Goal: Information Seeking & Learning: Find specific fact

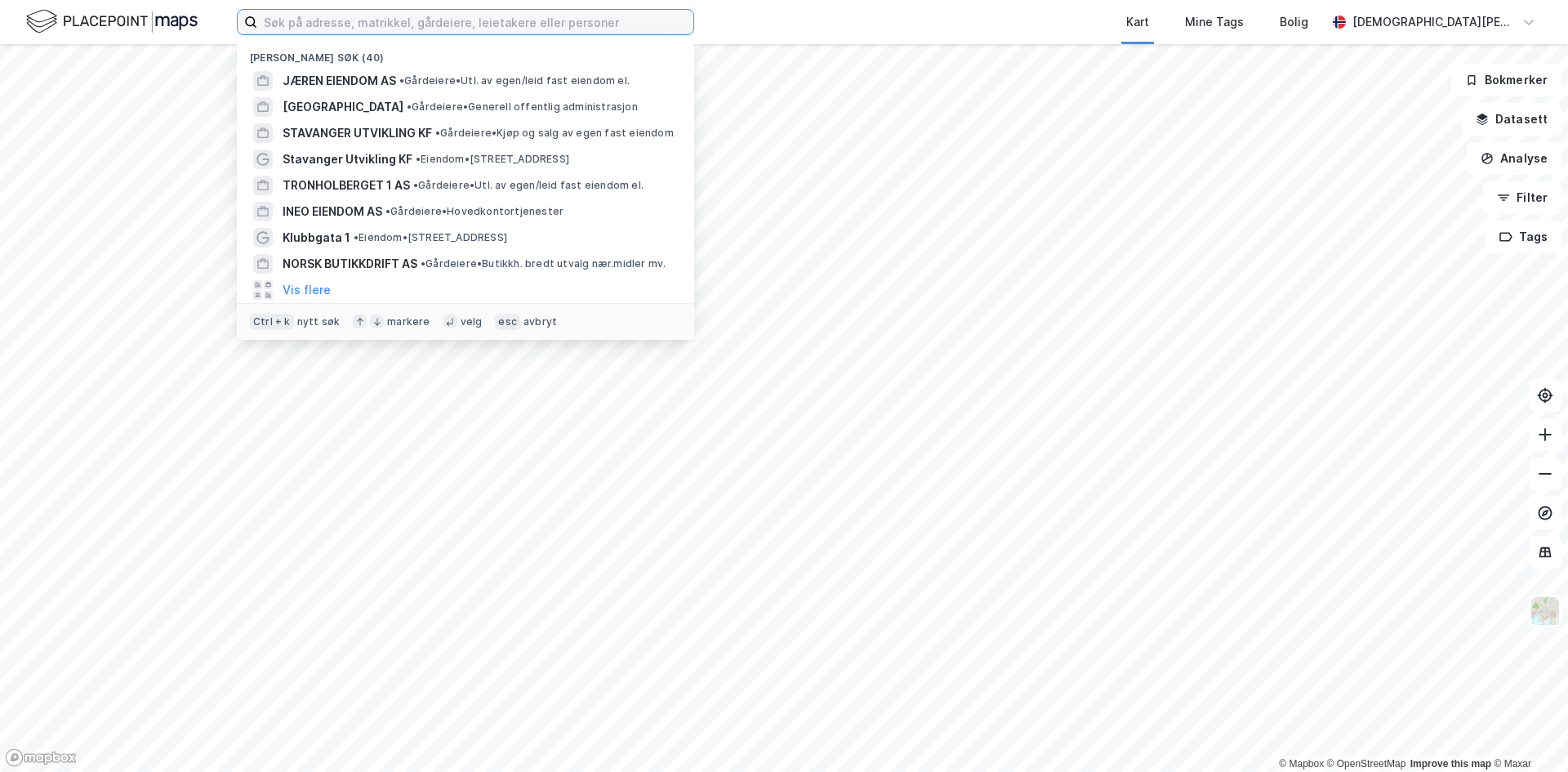
click at [367, 16] on input at bounding box center [475, 22] width 437 height 25
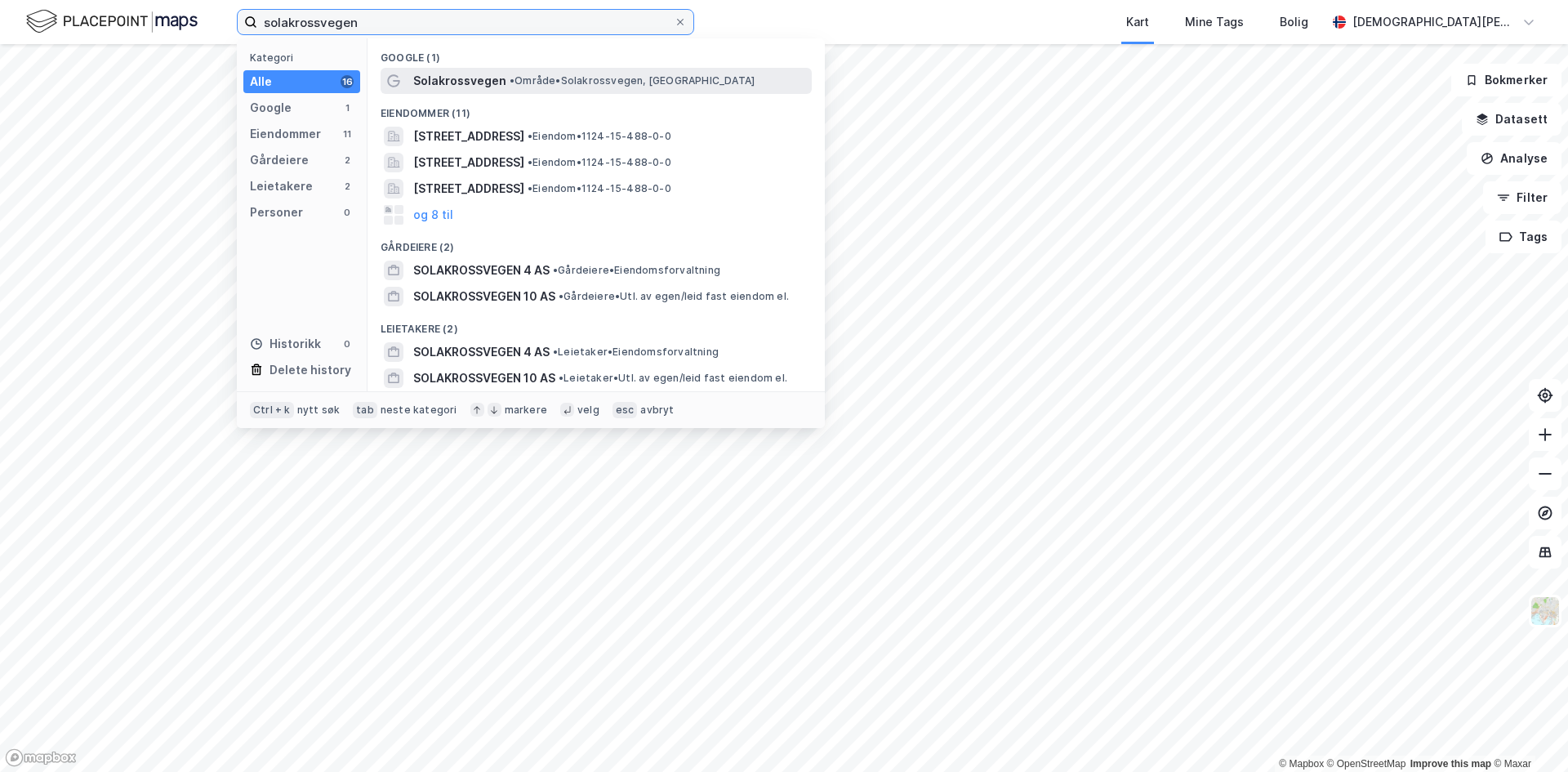
type input "solakrossvegen"
click at [516, 76] on span "• Område • Solakrossvegen, [GEOGRAPHIC_DATA]" at bounding box center [632, 81] width 245 height 13
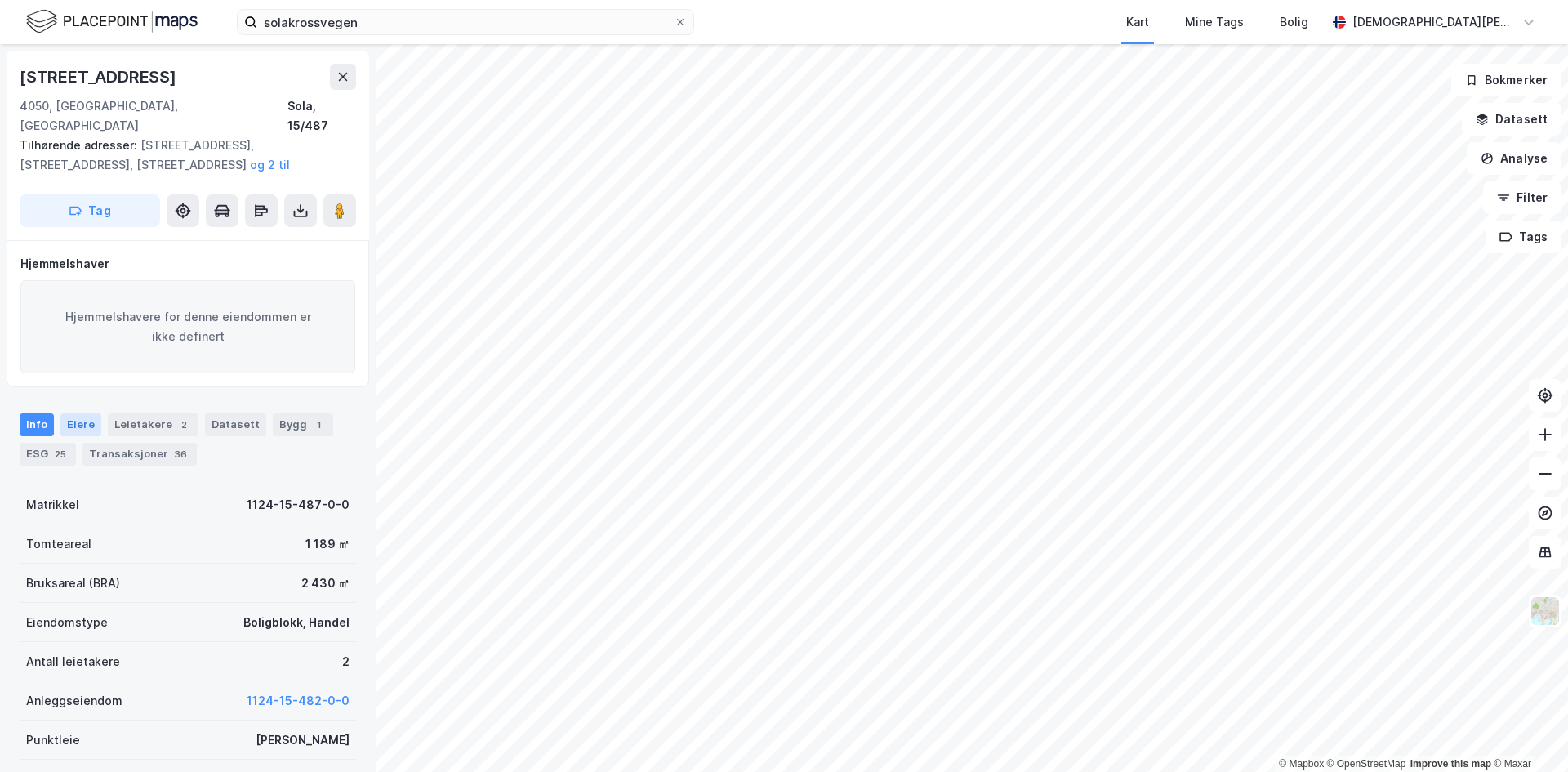
click at [87, 414] on div "Eiere" at bounding box center [80, 425] width 40 height 23
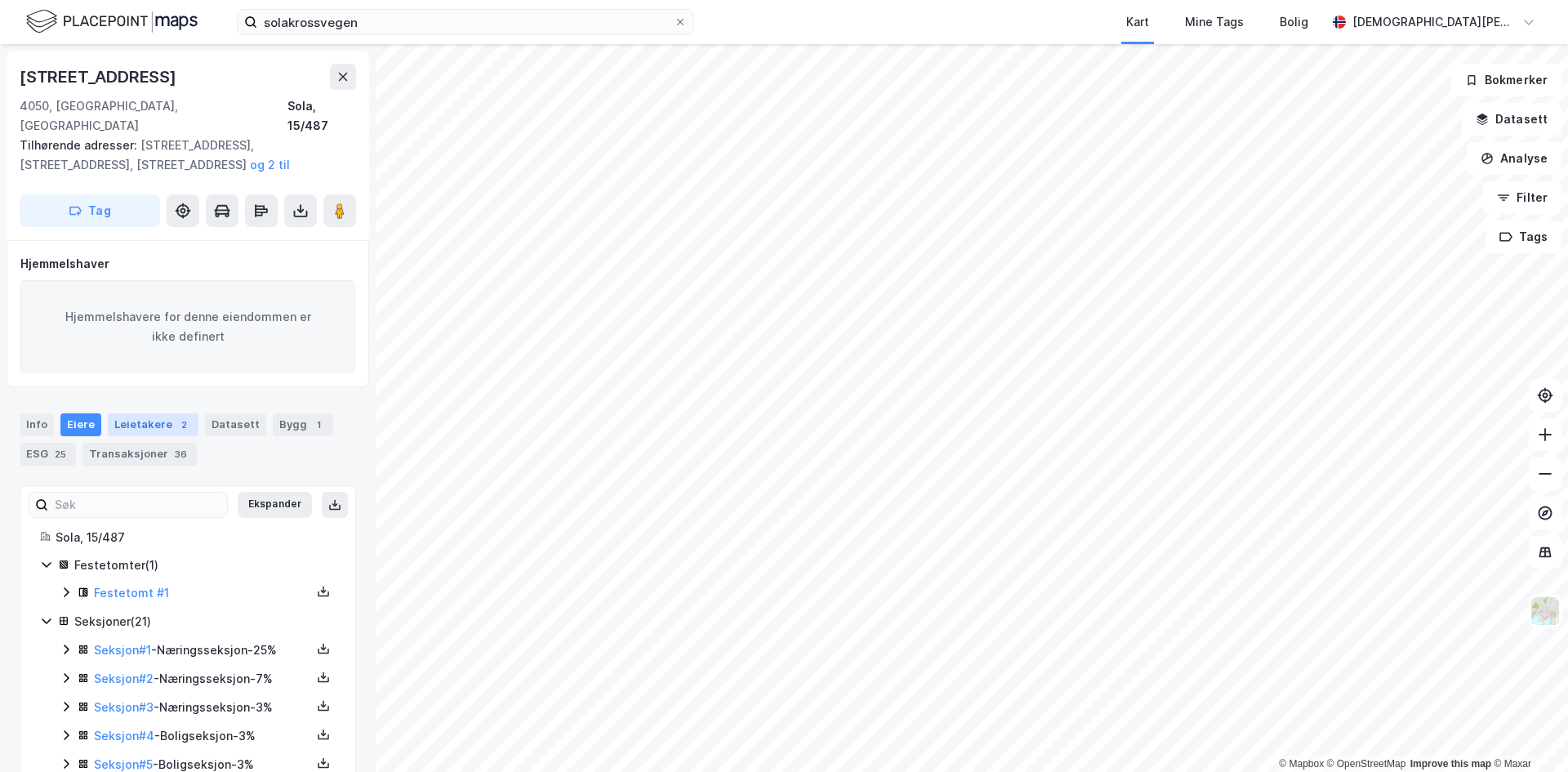
click at [135, 414] on div "Leietakere 2" at bounding box center [153, 425] width 91 height 23
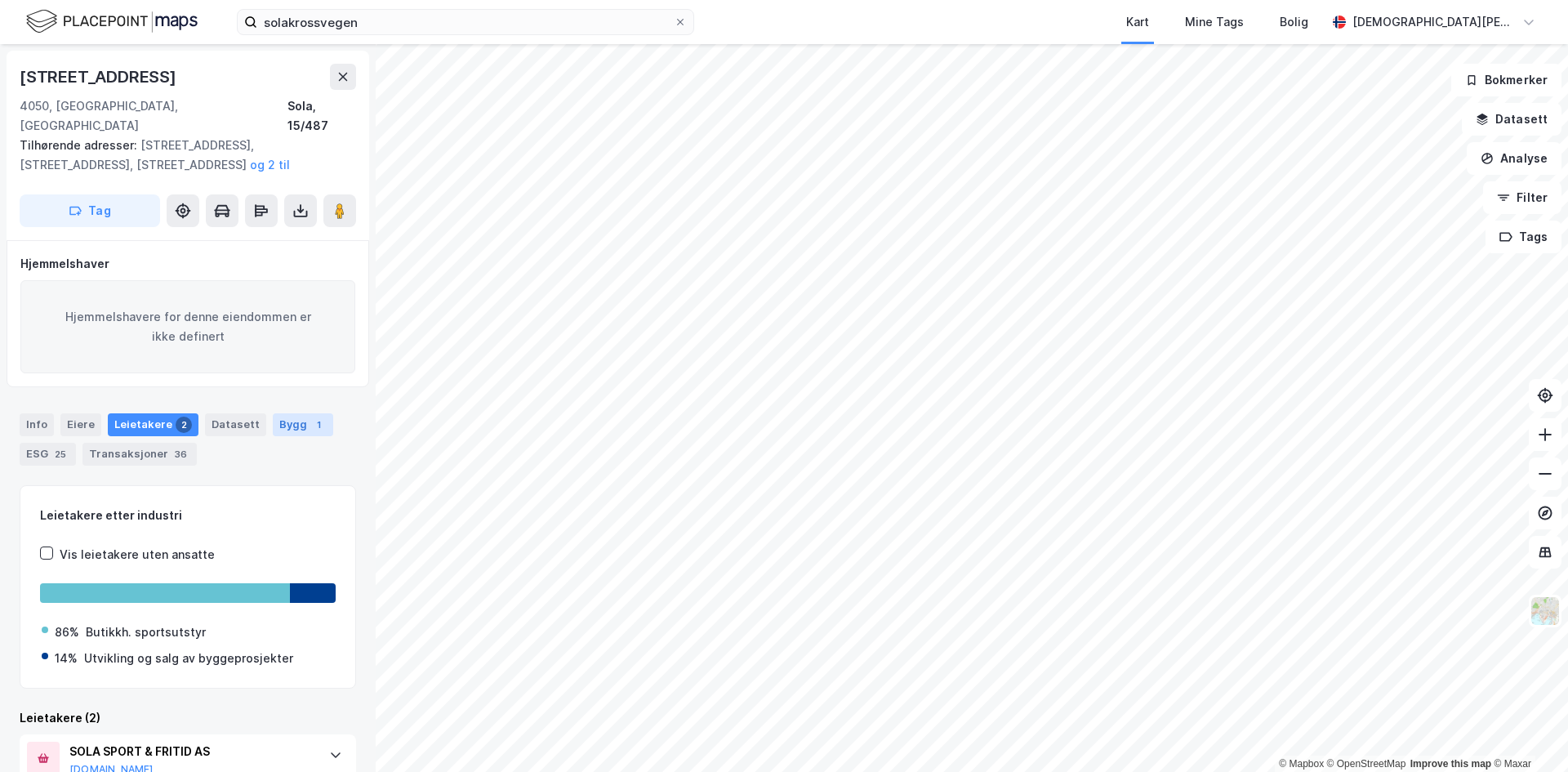
click at [310, 417] on div "1" at bounding box center [319, 425] width 17 height 17
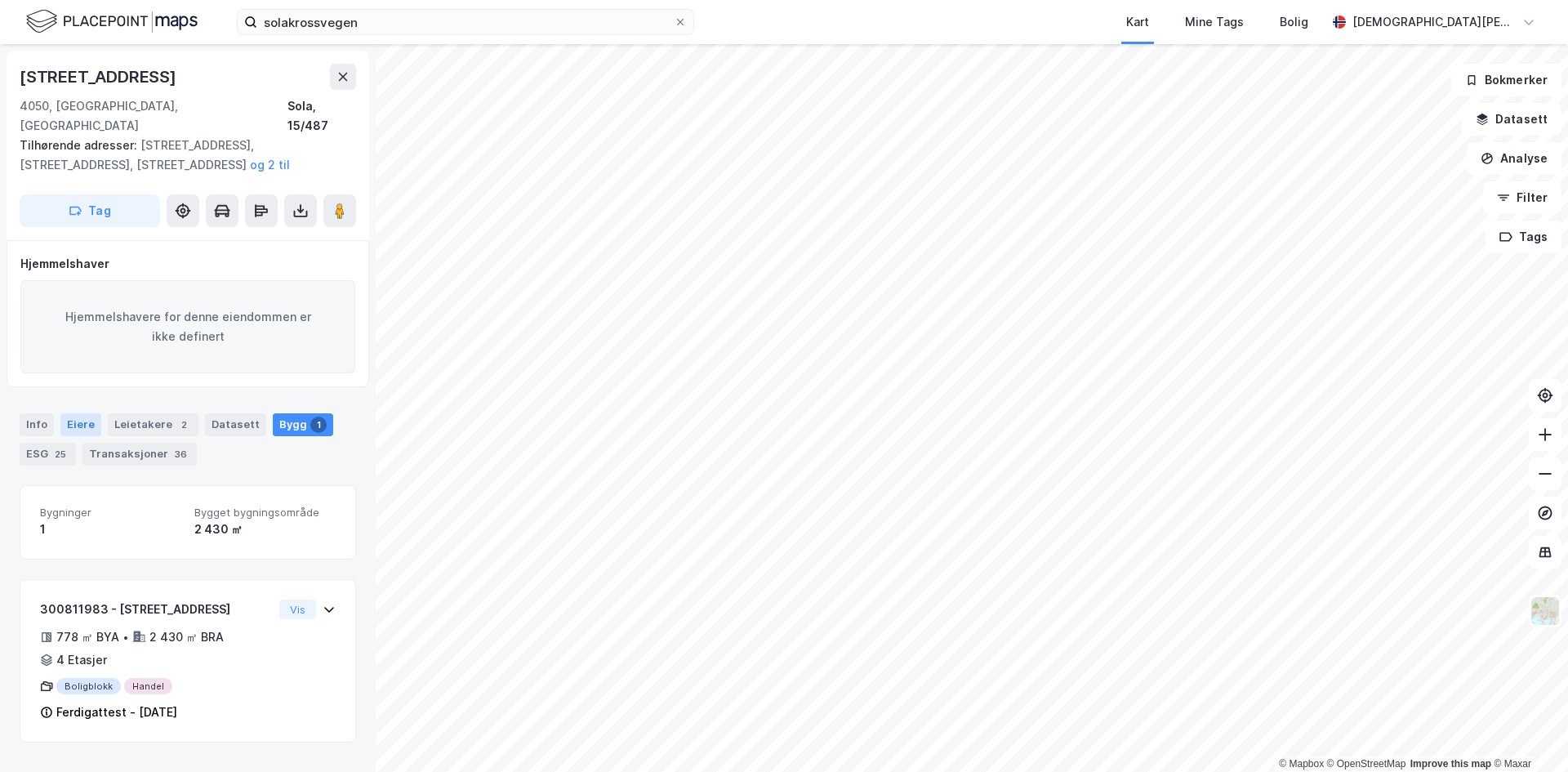
click at [72, 414] on div "Eiere" at bounding box center [80, 425] width 40 height 23
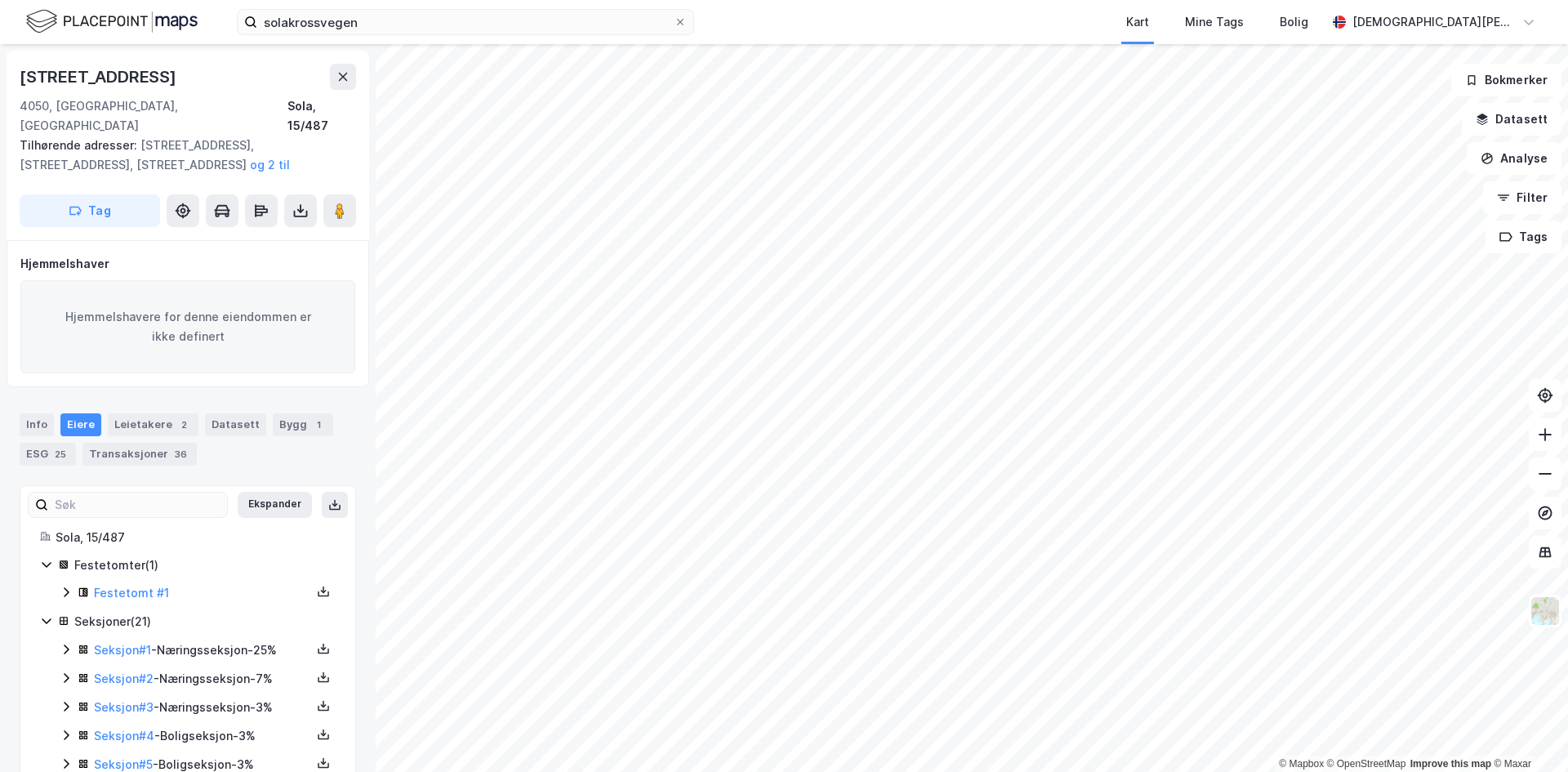
click at [12, 410] on div "Info [PERSON_NAME] 2 Datasett Bygg 1 ESG 25 Transaksjoner 36" at bounding box center [187, 433] width 375 height 78
click at [28, 414] on div "Info" at bounding box center [37, 425] width 35 height 23
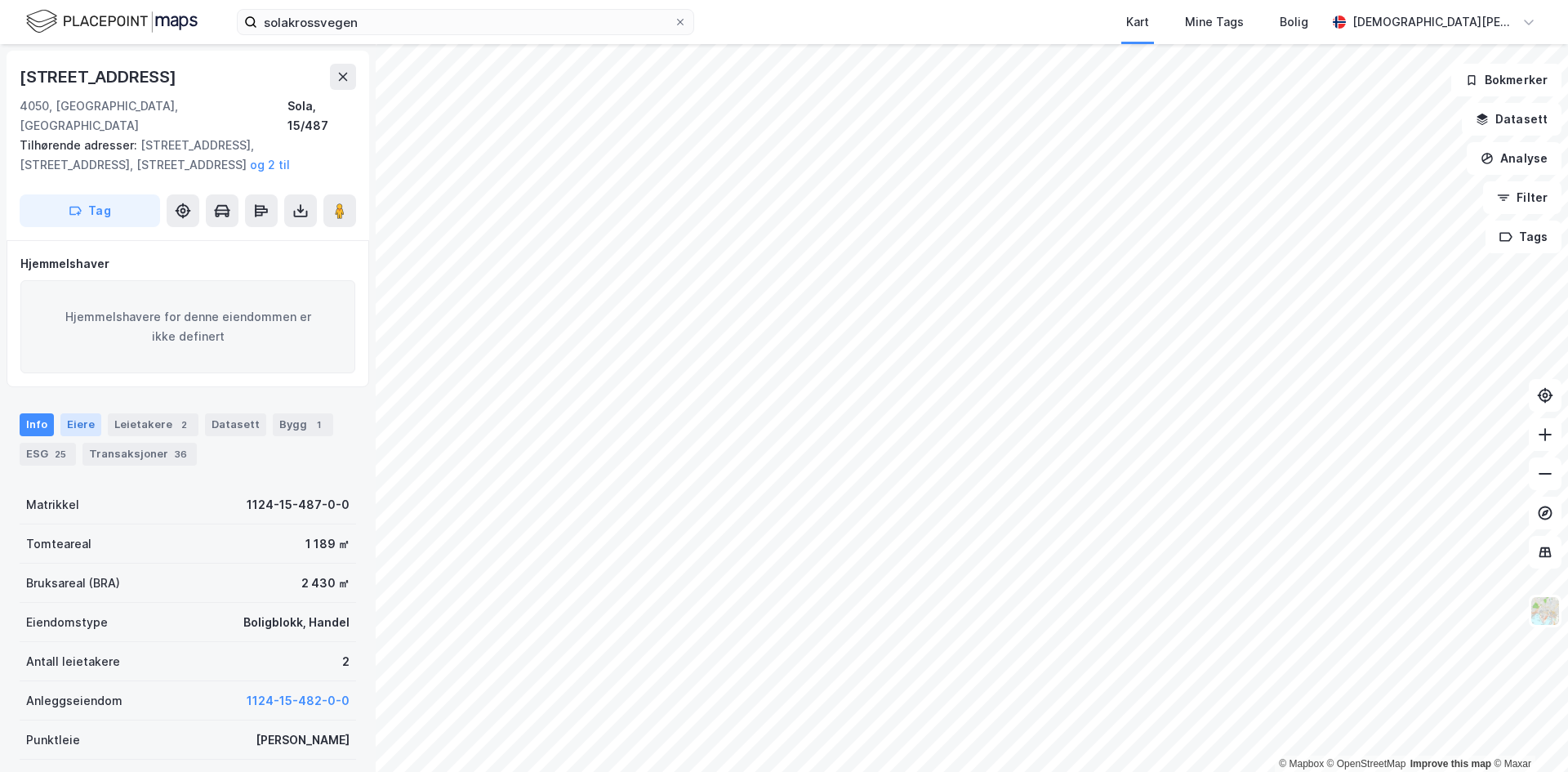
click at [76, 414] on div "Eiere" at bounding box center [80, 425] width 40 height 23
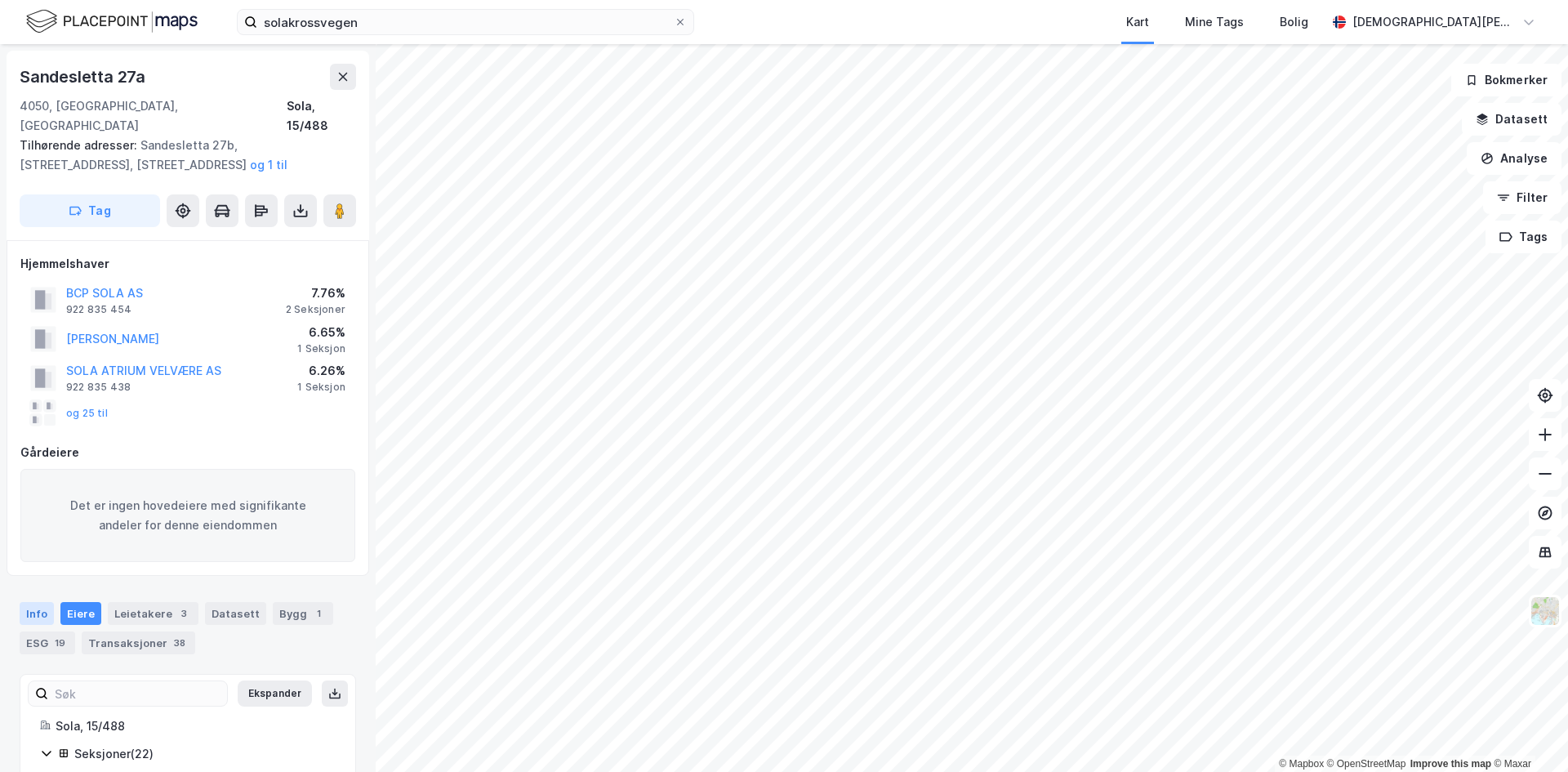
click at [31, 602] on div "Info" at bounding box center [37, 613] width 35 height 23
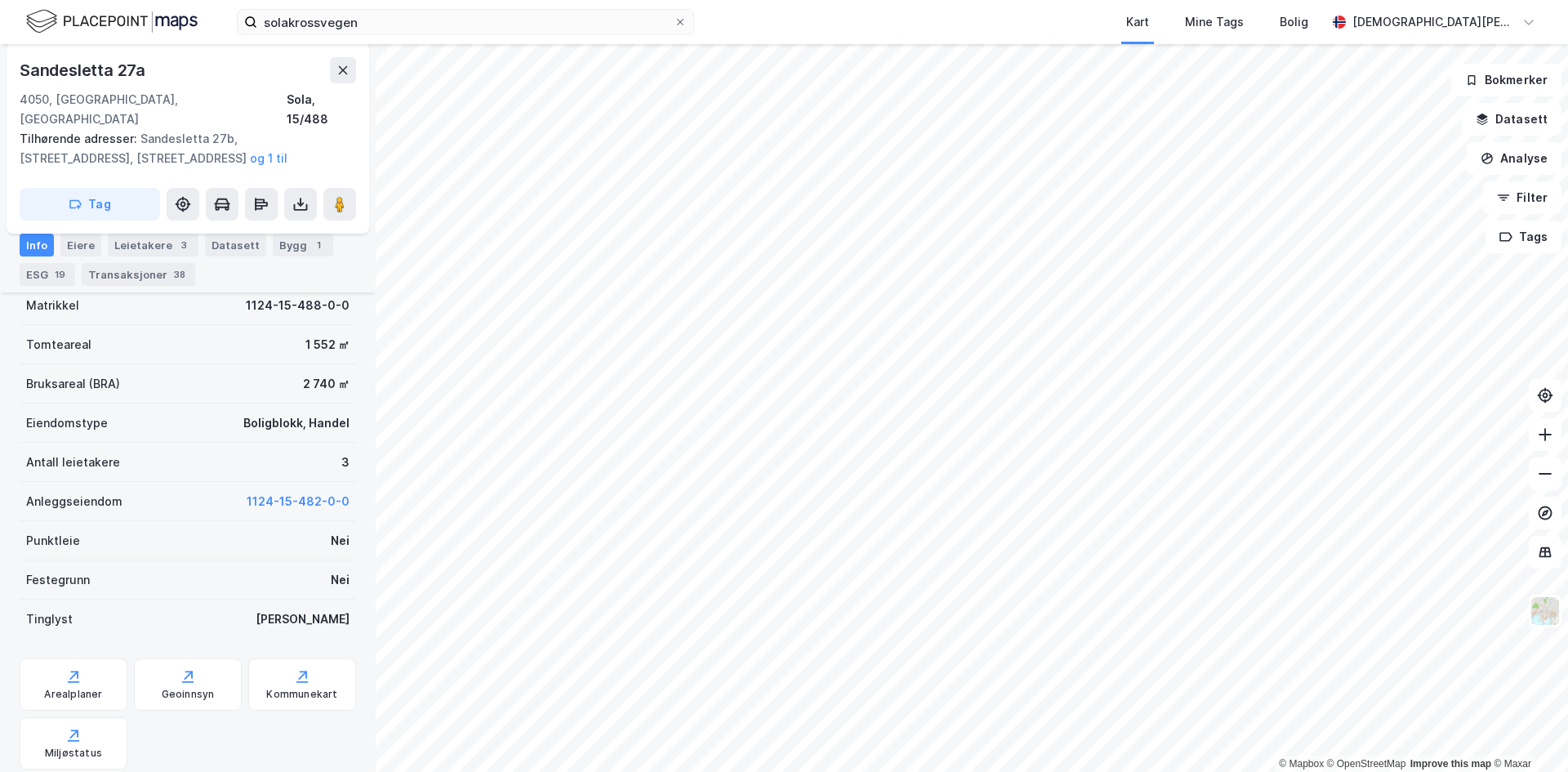
scroll to position [225, 0]
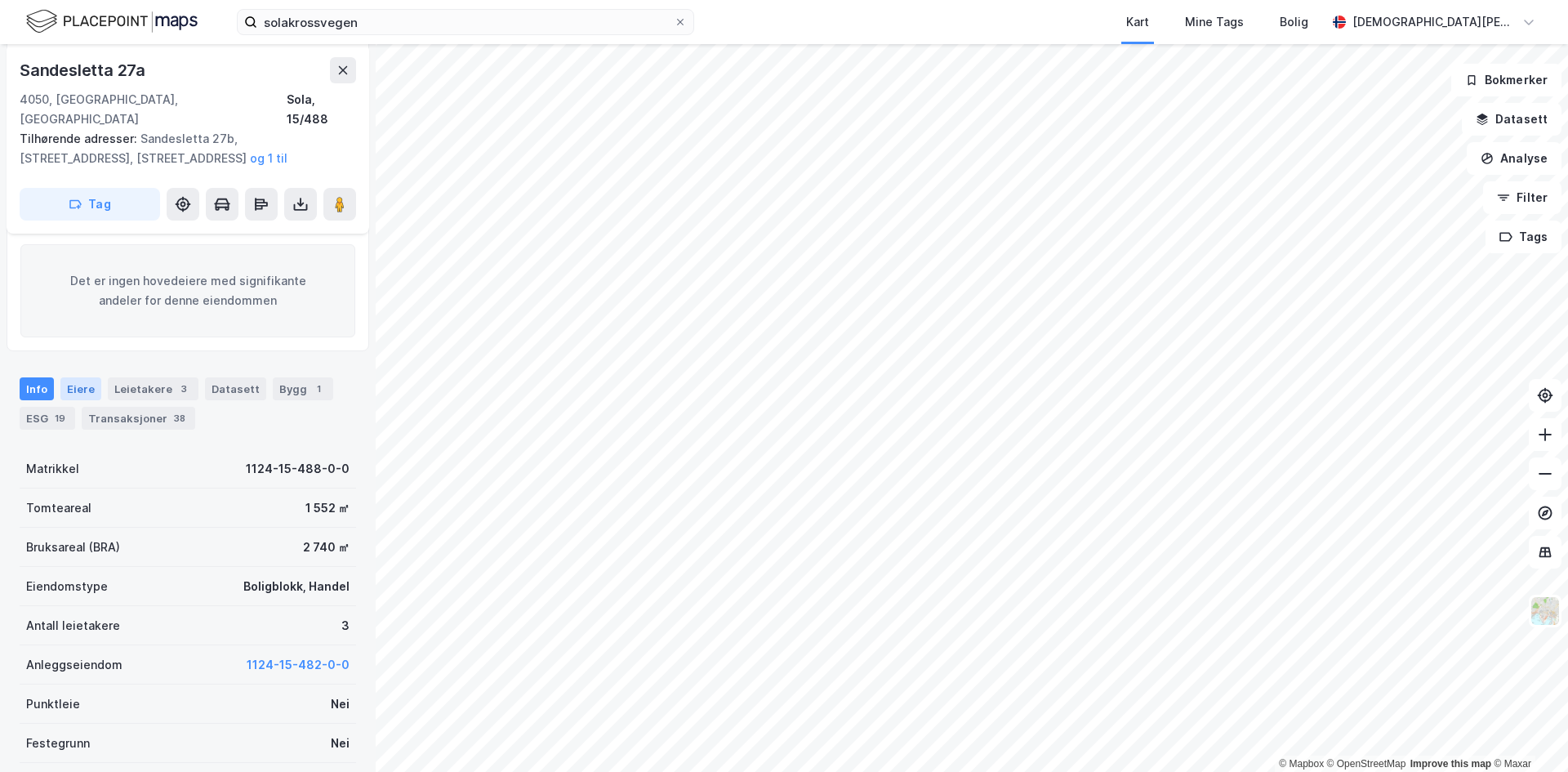
click at [73, 377] on div "Eiere" at bounding box center [80, 389] width 40 height 23
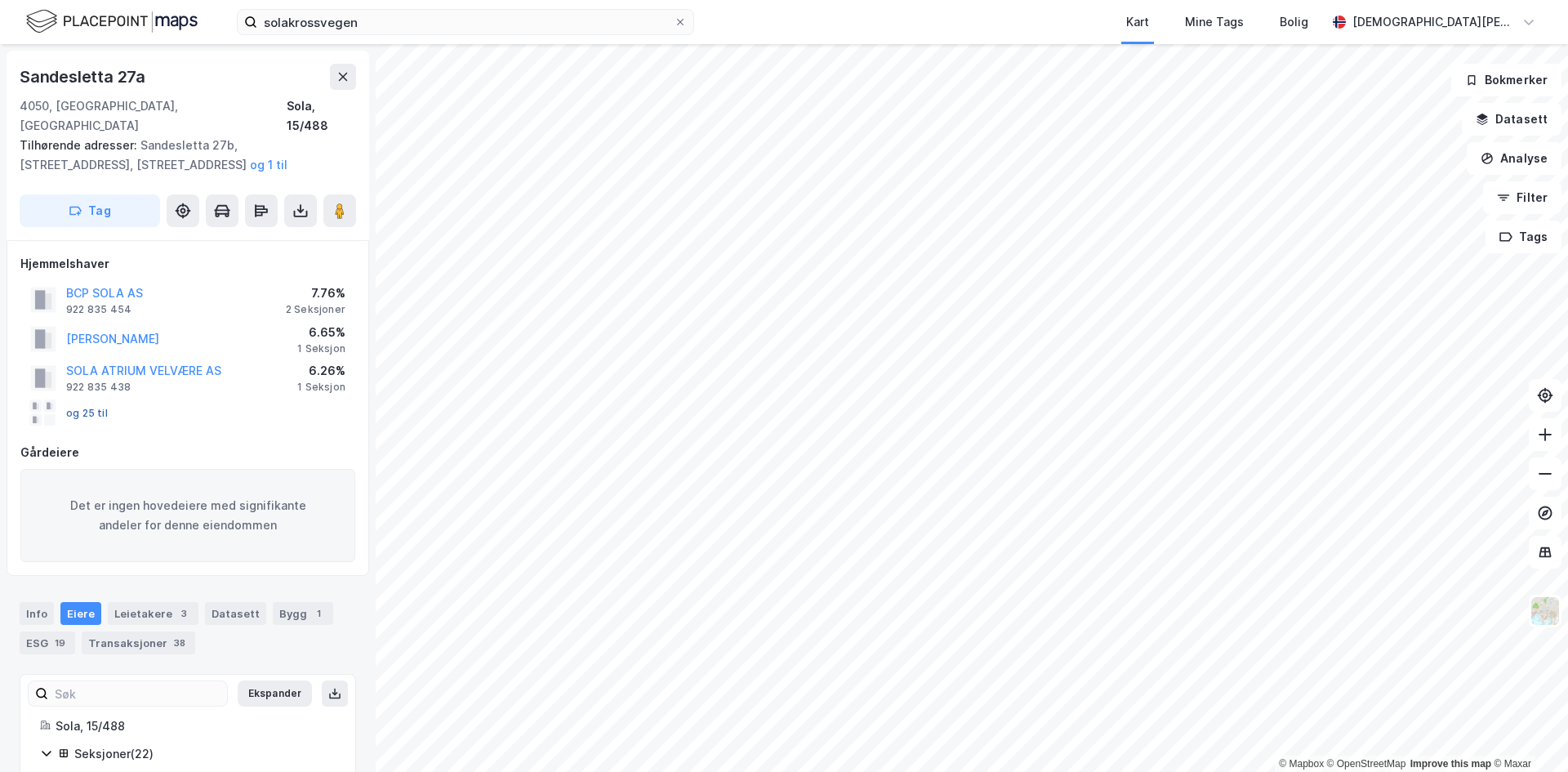
click at [0, 0] on button "og 25 til" at bounding box center [0, 0] width 0 height 0
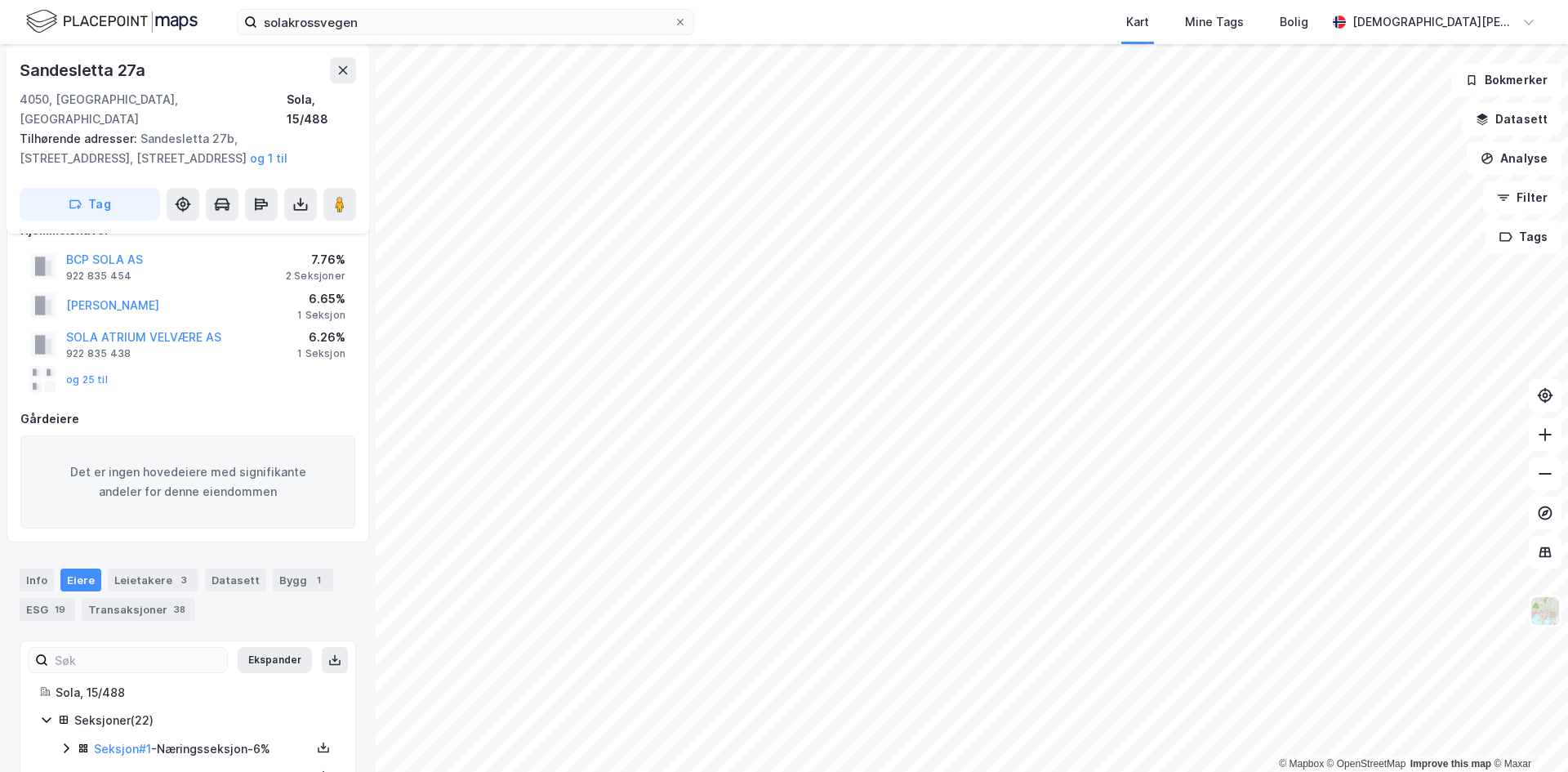
scroll to position [29, 0]
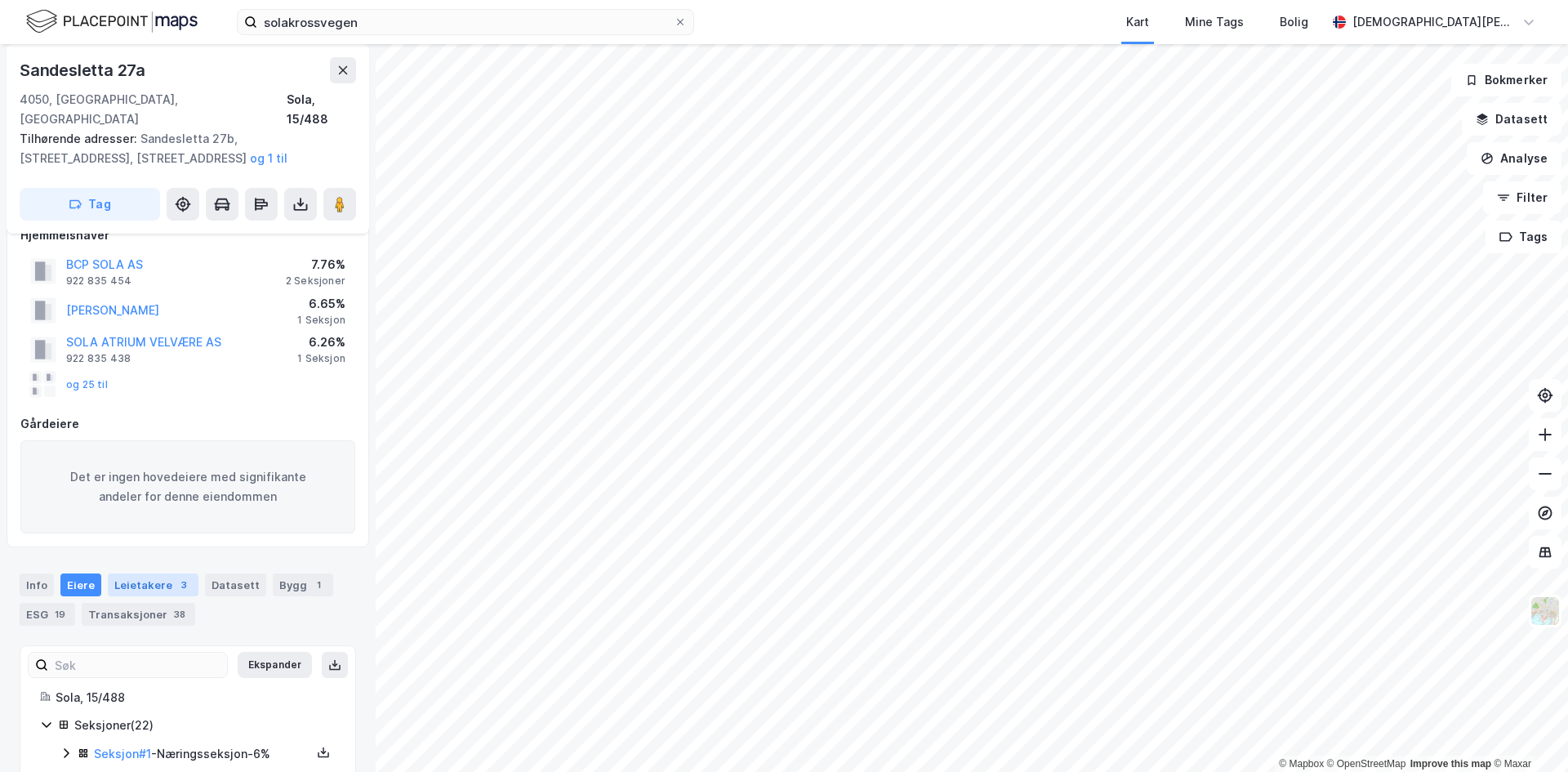
click at [146, 574] on div "Leietakere 3" at bounding box center [153, 585] width 91 height 23
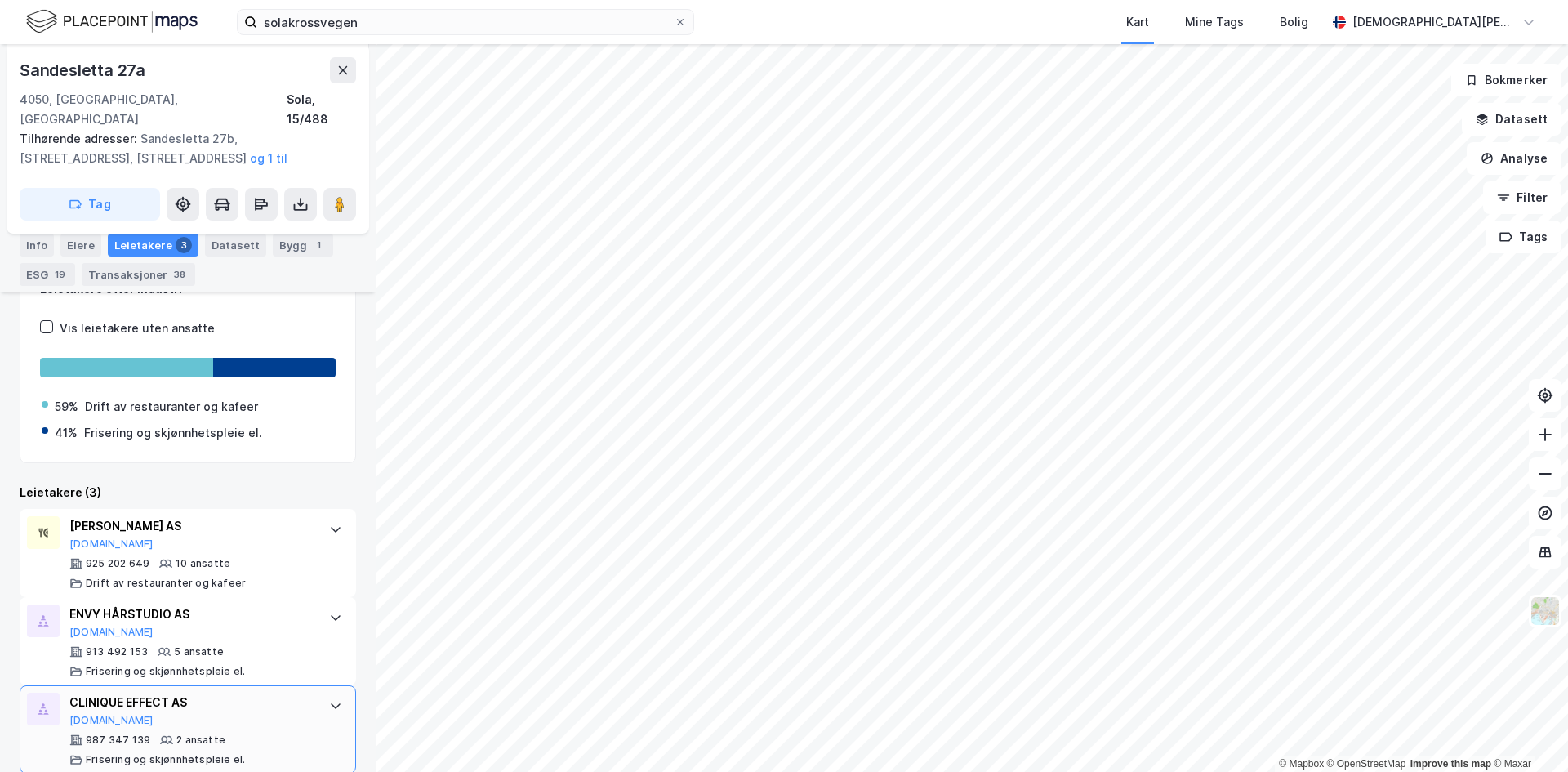
scroll to position [417, 0]
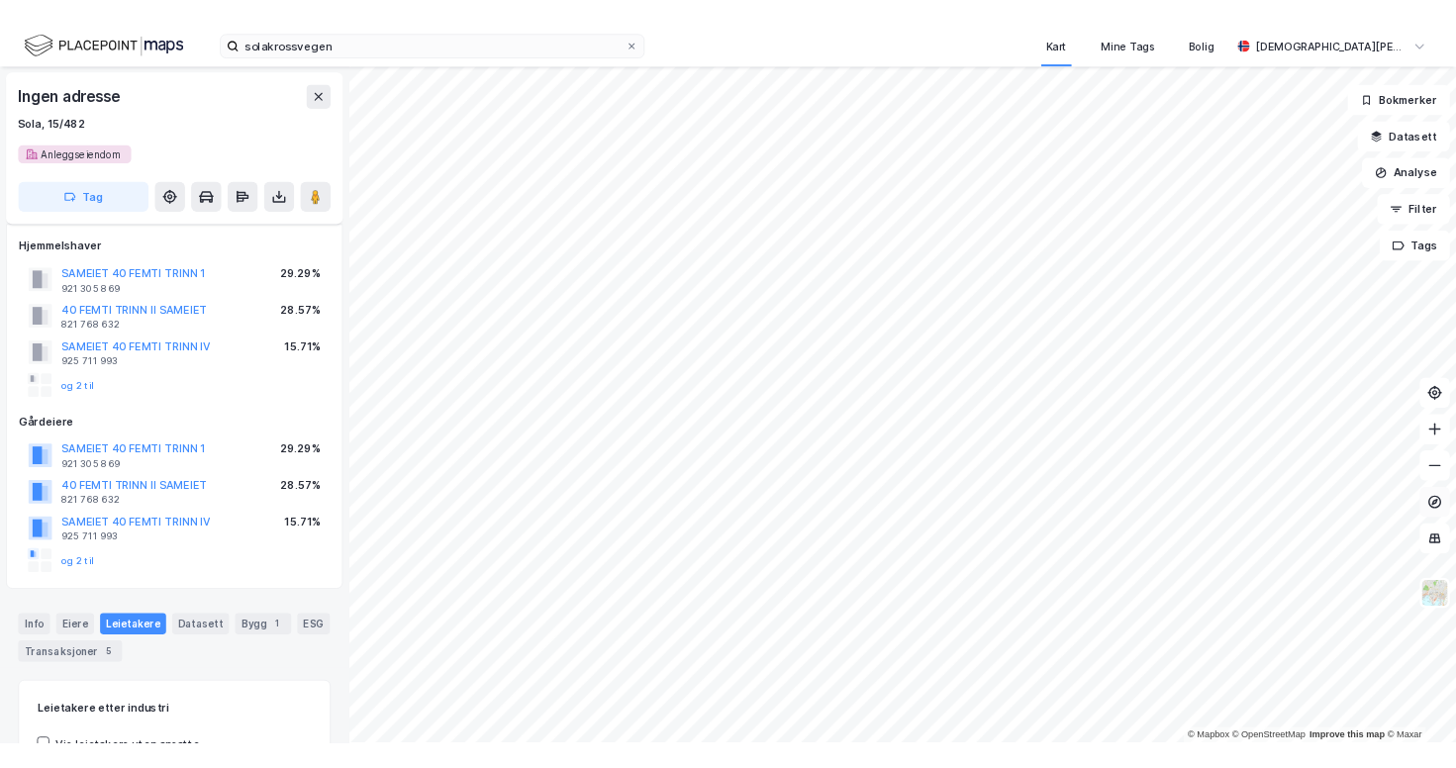
scroll to position [319, 0]
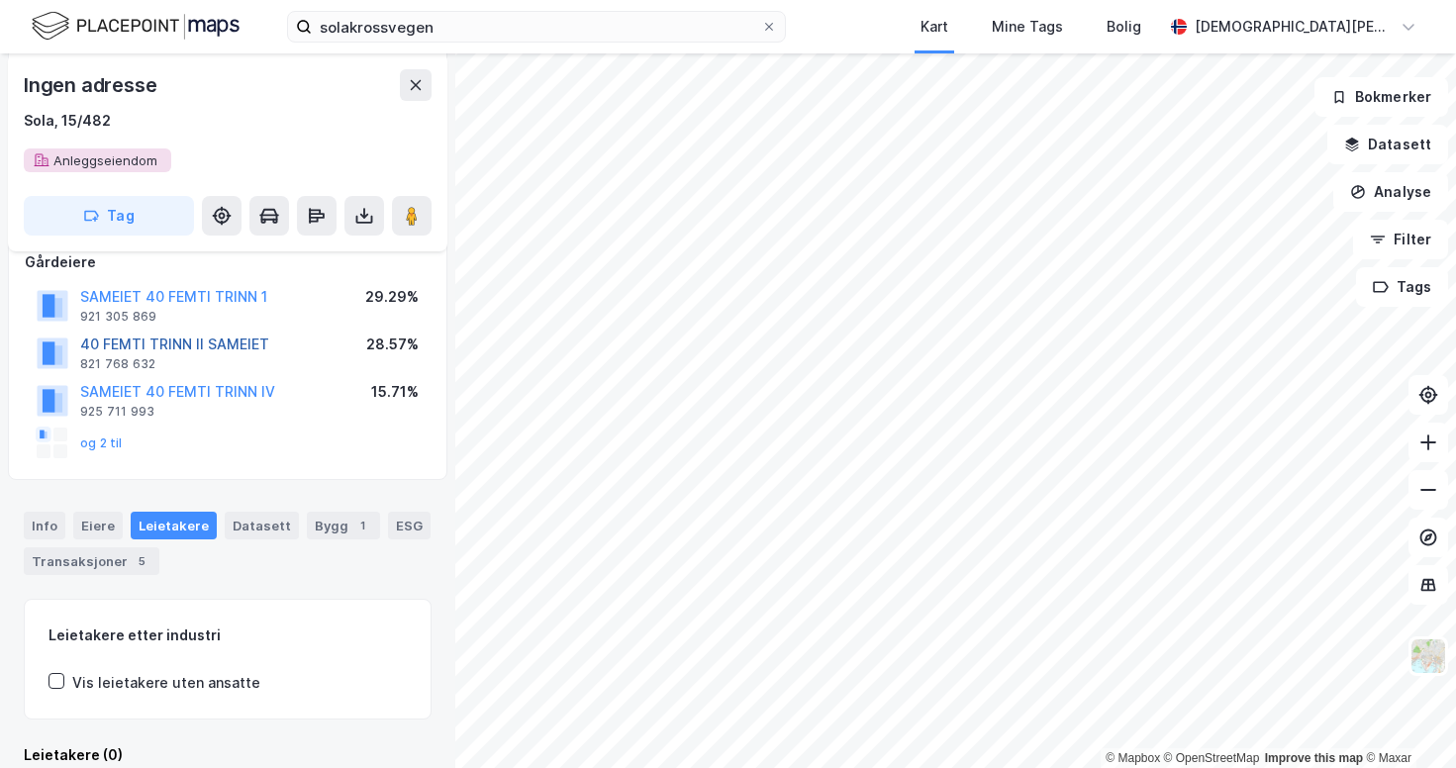
click at [0, 0] on button "40 FEMTI TRINN II SAMEIET" at bounding box center [0, 0] width 0 height 0
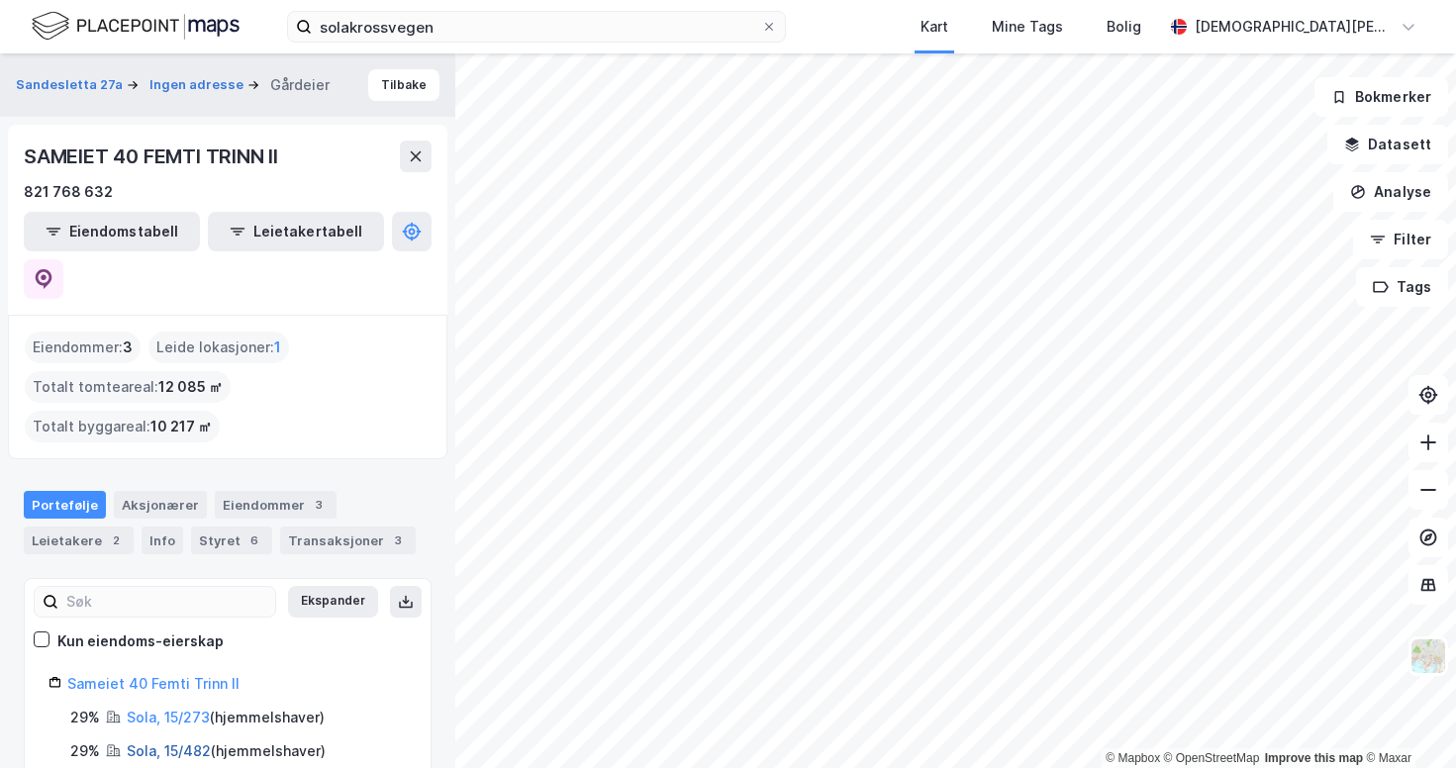
click at [173, 742] on link "Sola, 15/482" at bounding box center [169, 750] width 84 height 17
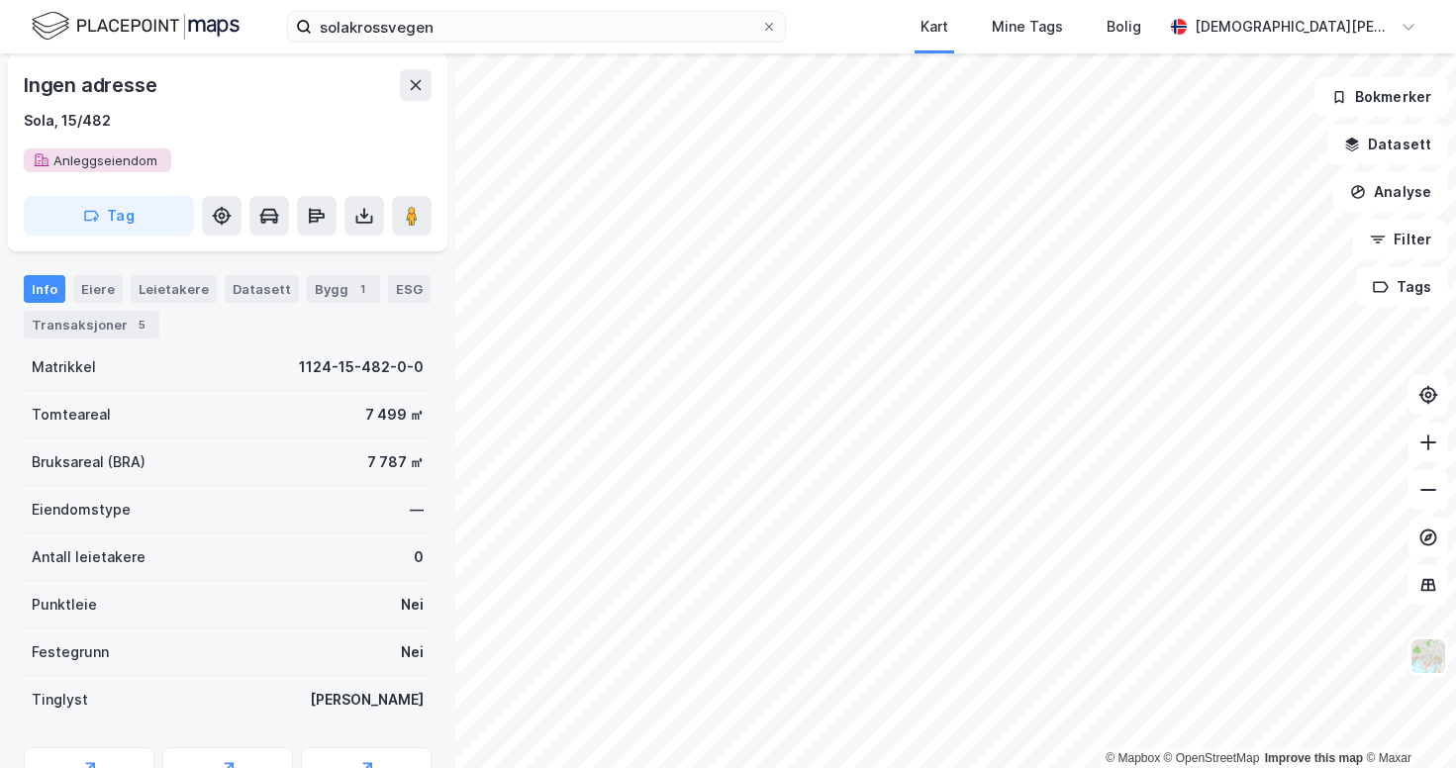
scroll to position [239, 0]
